Goal: Communication & Community: Participate in discussion

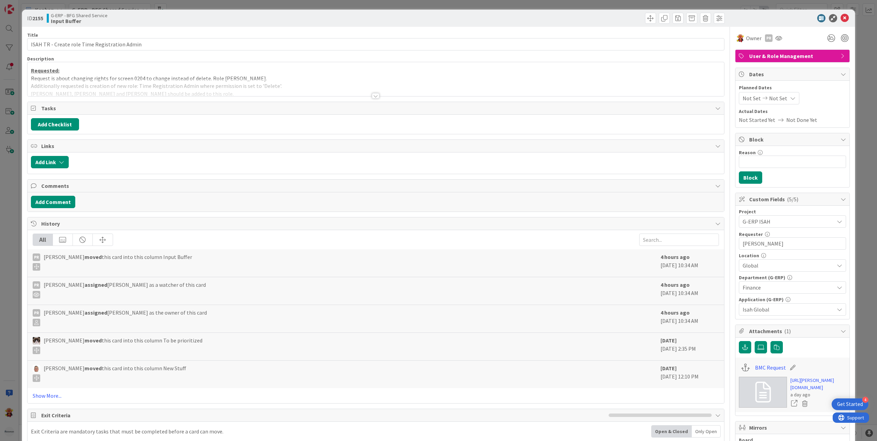
click at [841, 18] on icon at bounding box center [845, 18] width 8 height 8
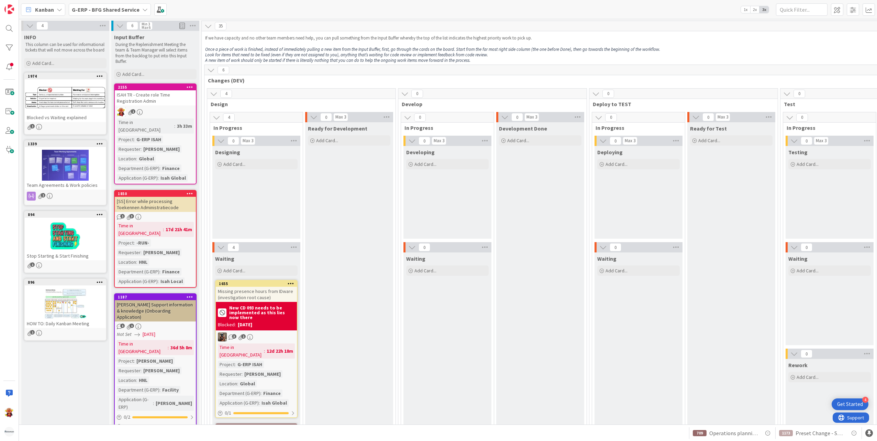
click at [111, 10] on b "G-ERP - BFG Shared Service" at bounding box center [106, 9] width 68 height 7
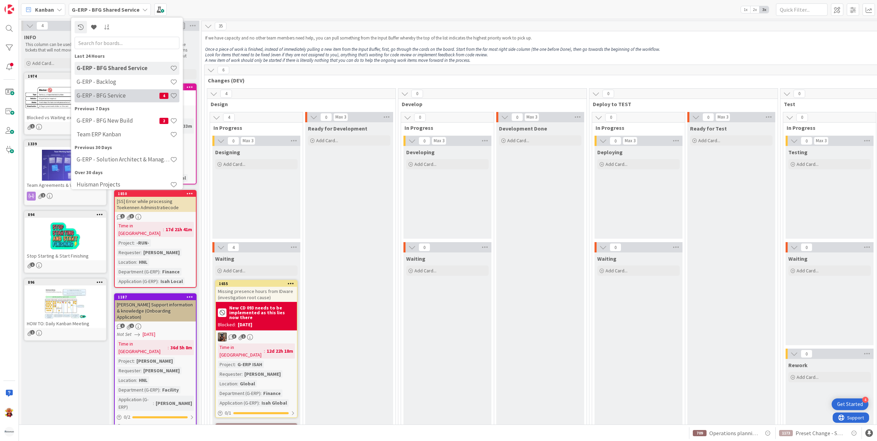
click at [106, 97] on h4 "G-ERP - BFG Service" at bounding box center [118, 95] width 83 height 7
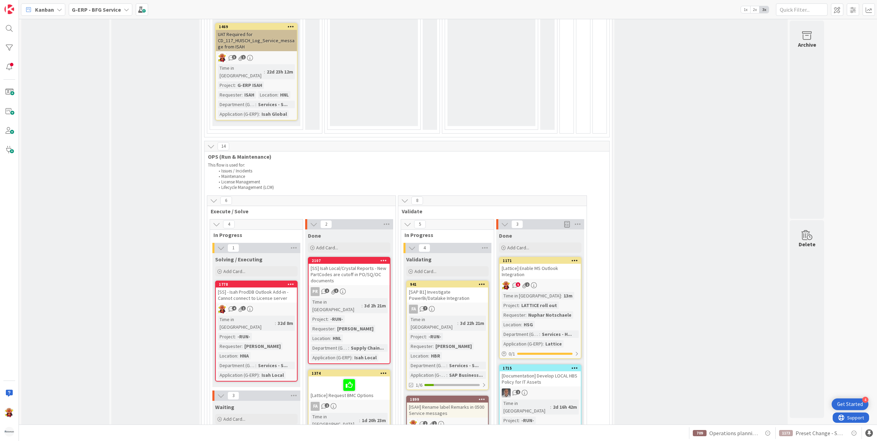
scroll to position [1031, 0]
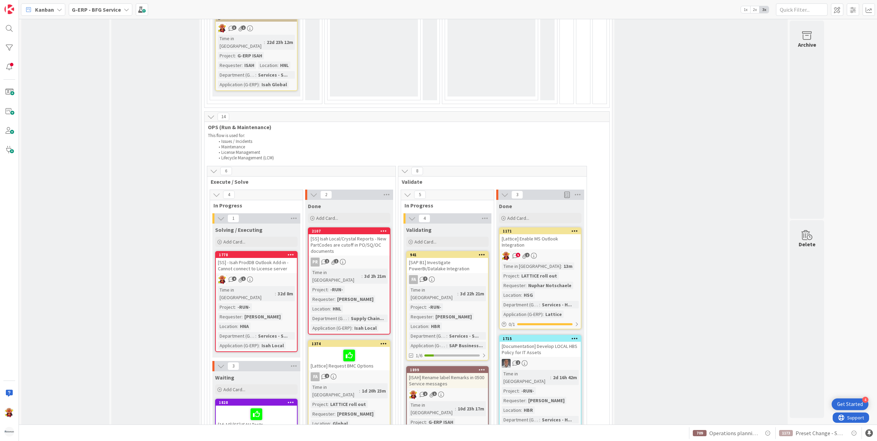
click at [383, 234] on div "[SS] Isah Local/Crystal Reports - New PartCodes are cutoff in PO/SQ/OC documents" at bounding box center [349, 244] width 81 height 21
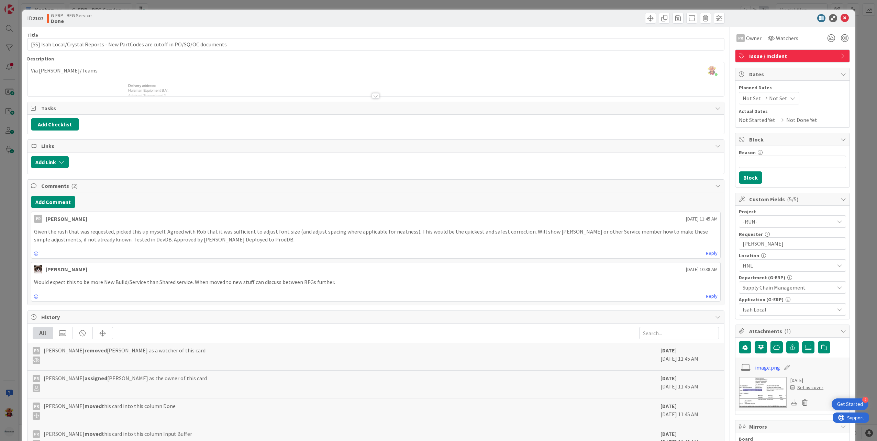
click at [373, 98] on div at bounding box center [376, 95] width 8 height 5
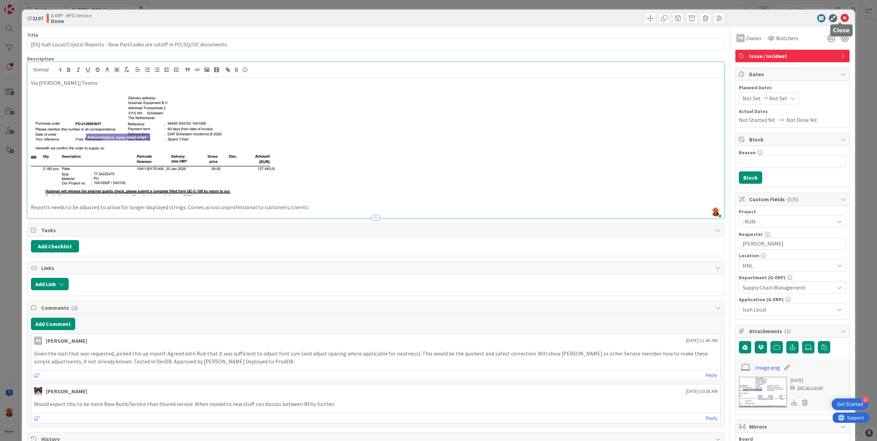
click at [842, 17] on icon at bounding box center [845, 18] width 8 height 8
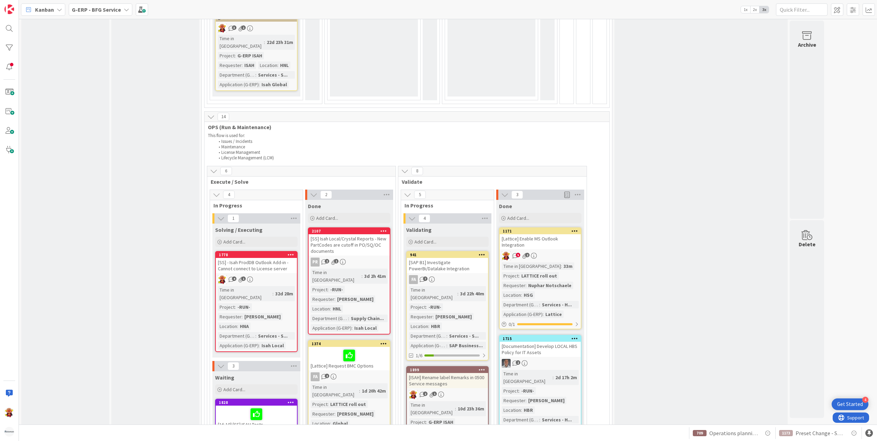
click at [100, 8] on b "G-ERP - BFG Service" at bounding box center [96, 9] width 49 height 7
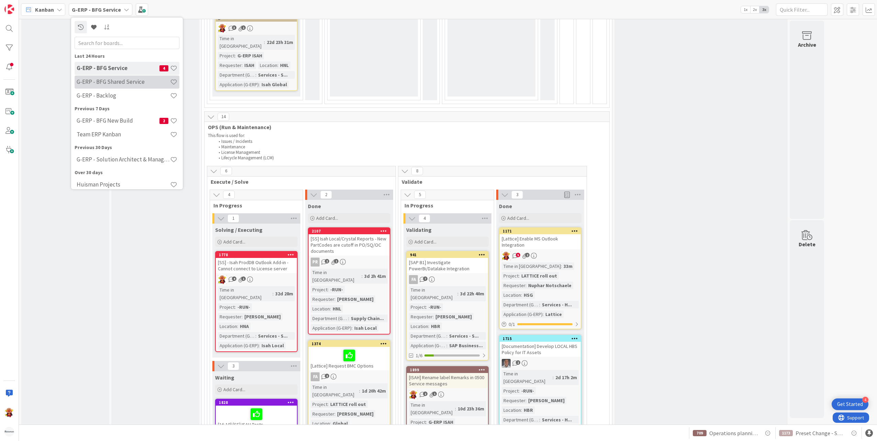
click at [111, 86] on div "G-ERP - BFG Shared Service" at bounding box center [127, 82] width 105 height 13
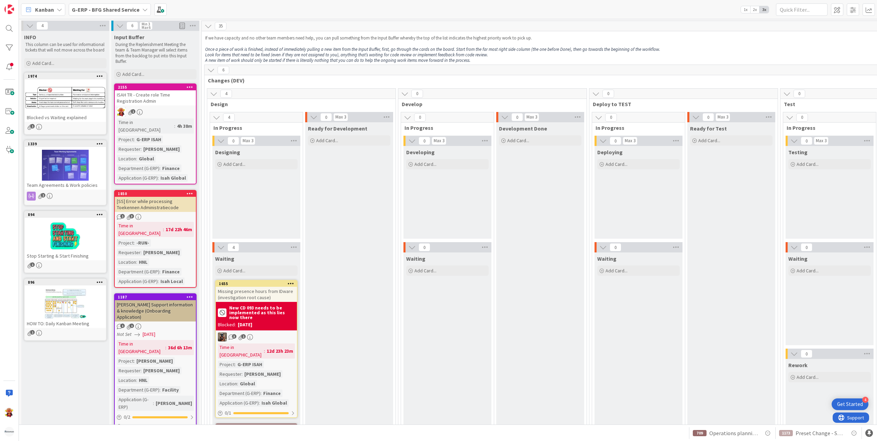
click at [163, 113] on div "1" at bounding box center [155, 112] width 81 height 9
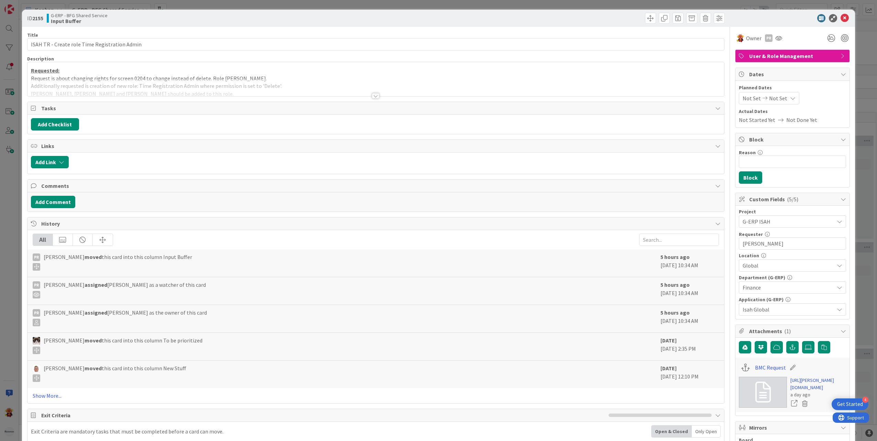
click at [58, 196] on div "Add Comment" at bounding box center [375, 201] width 697 height 19
click at [54, 201] on button "Add Comment" at bounding box center [53, 202] width 44 height 12
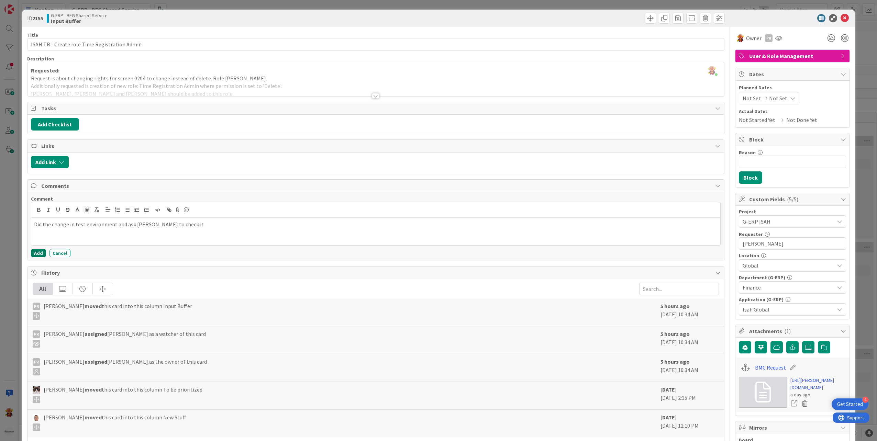
click at [40, 256] on button "Add" at bounding box center [38, 253] width 15 height 8
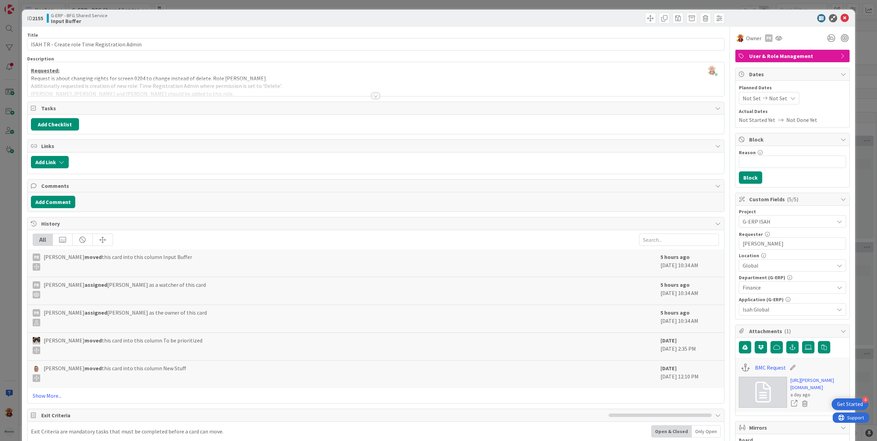
click at [64, 194] on div "Add Comment" at bounding box center [375, 201] width 697 height 19
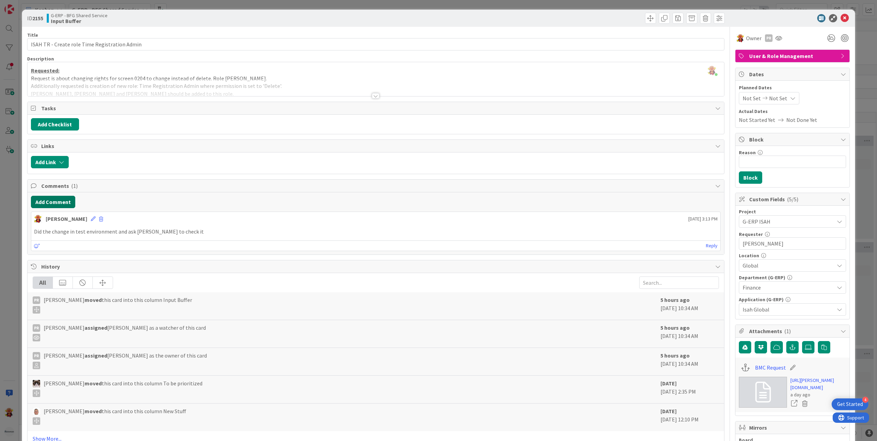
click at [62, 201] on button "Add Comment" at bounding box center [53, 202] width 44 height 12
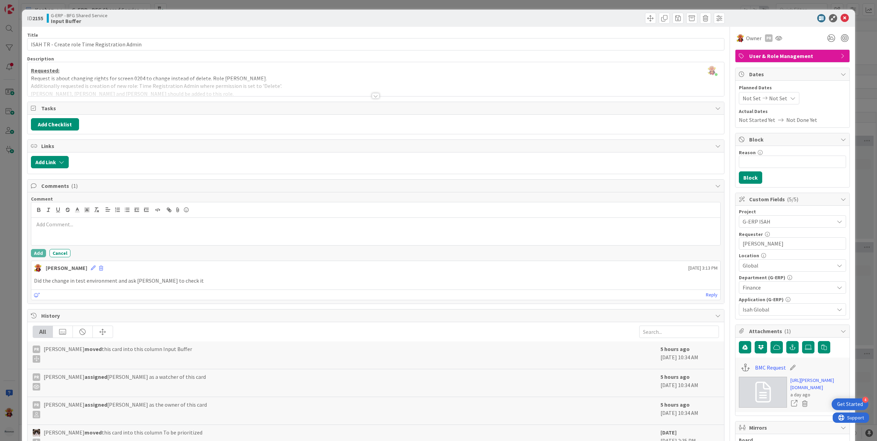
click at [119, 195] on div "Comment Add Cancel [PERSON_NAME] [DATE] 3:13 PM Did the change in test environm…" at bounding box center [375, 247] width 697 height 111
click at [833, 19] on div at bounding box center [789, 18] width 122 height 8
drag, startPoint x: 838, startPoint y: 19, endPoint x: 549, endPoint y: 23, distance: 289.4
click at [841, 19] on icon at bounding box center [845, 18] width 8 height 8
